Goal: Information Seeking & Learning: Check status

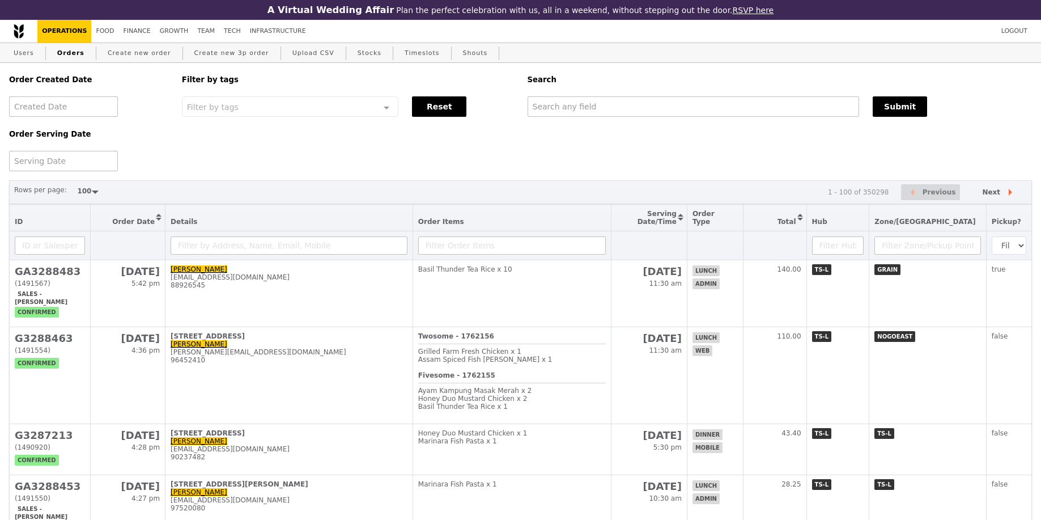
select select "100"
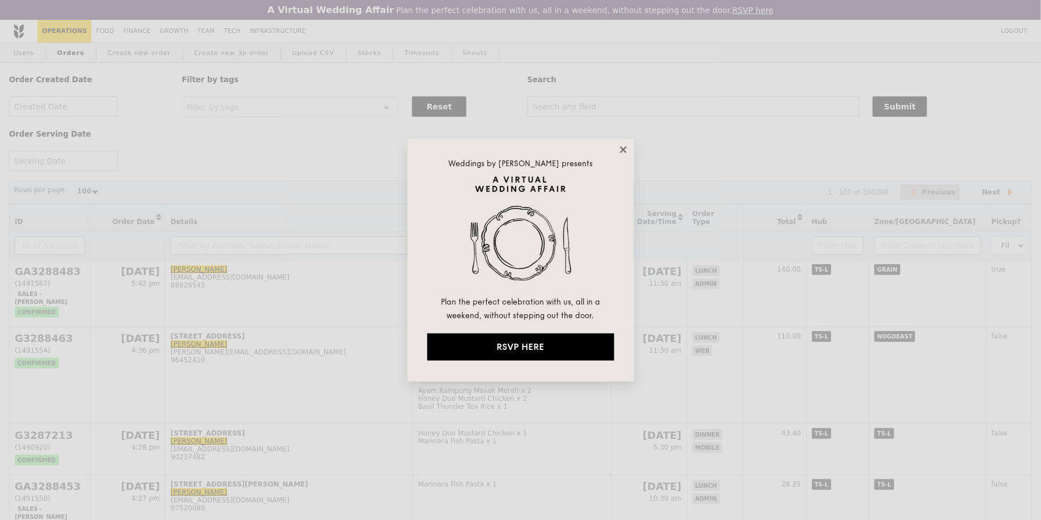
click at [621, 151] on icon at bounding box center [623, 149] width 6 height 6
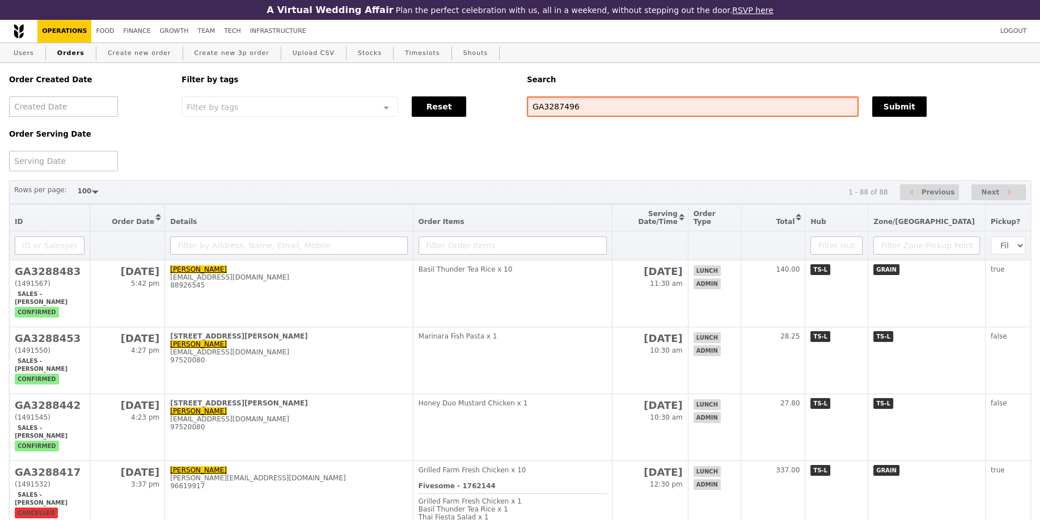
type input "GA3287496"
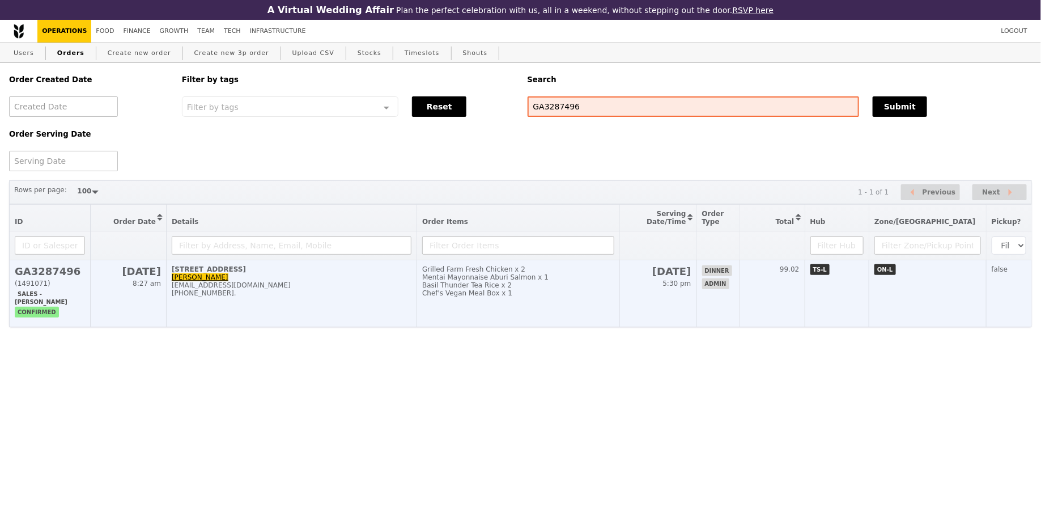
click at [671, 301] on td "[DATE] 5:30 pm" at bounding box center [658, 293] width 77 height 67
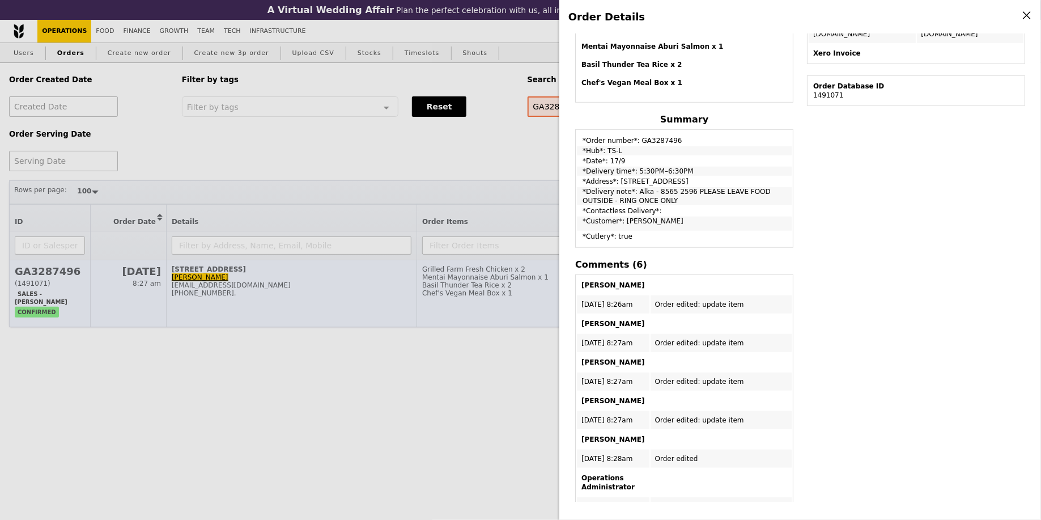
scroll to position [440, 0]
